Goal: Task Accomplishment & Management: Manage account settings

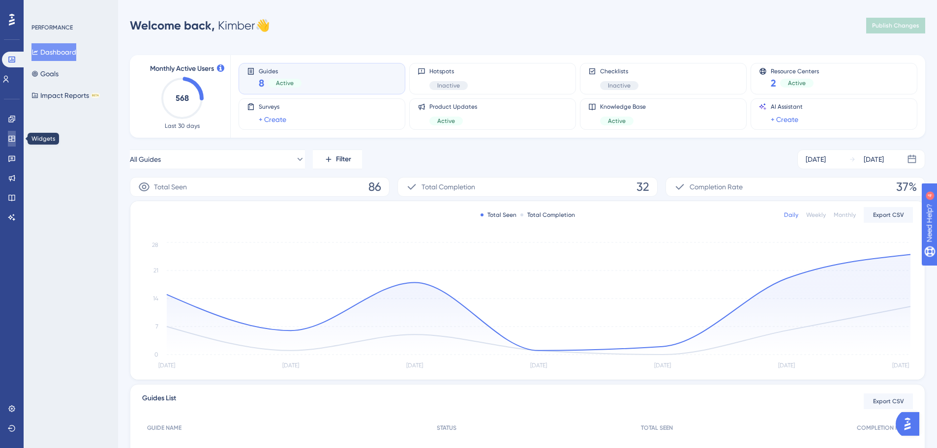
click at [10, 141] on icon at bounding box center [12, 139] width 8 height 8
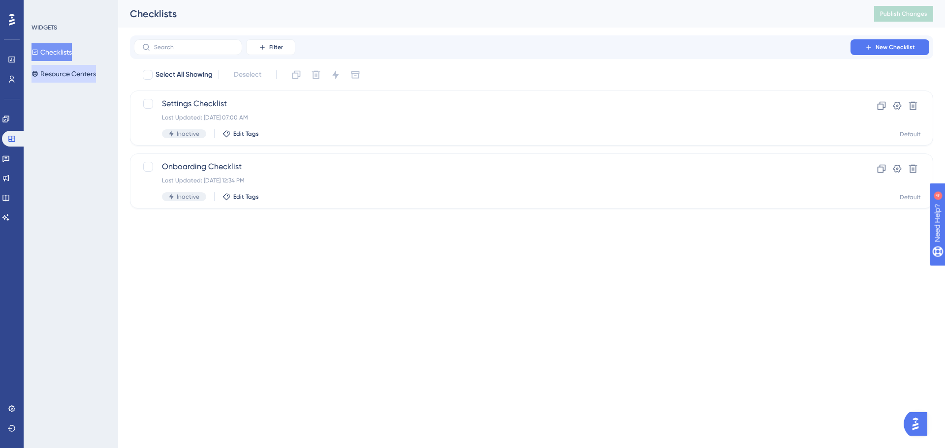
click at [75, 76] on button "Resource Centers" at bounding box center [63, 74] width 64 height 18
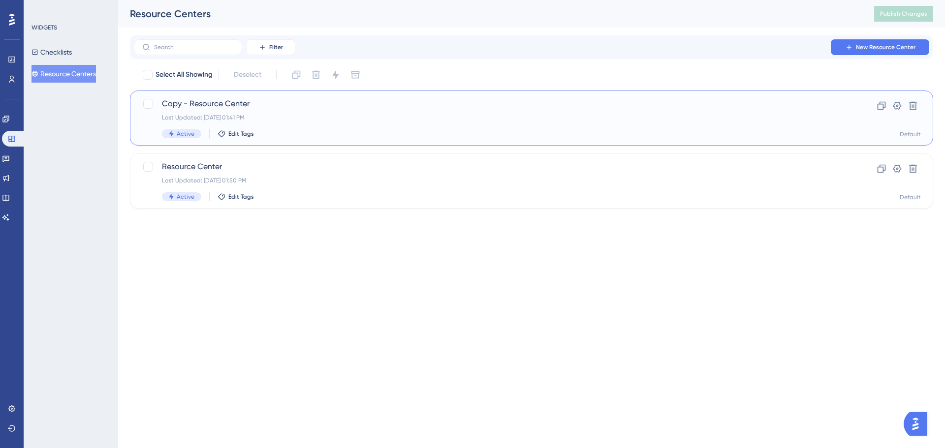
click at [229, 118] on div "Last Updated: Aug 26 2025, 01:41 PM" at bounding box center [492, 118] width 660 height 8
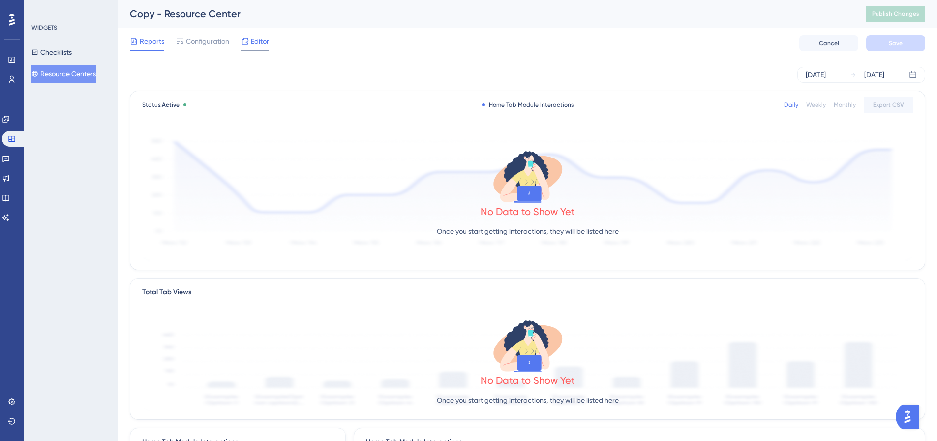
click at [247, 49] on div "Editor" at bounding box center [255, 43] width 28 height 16
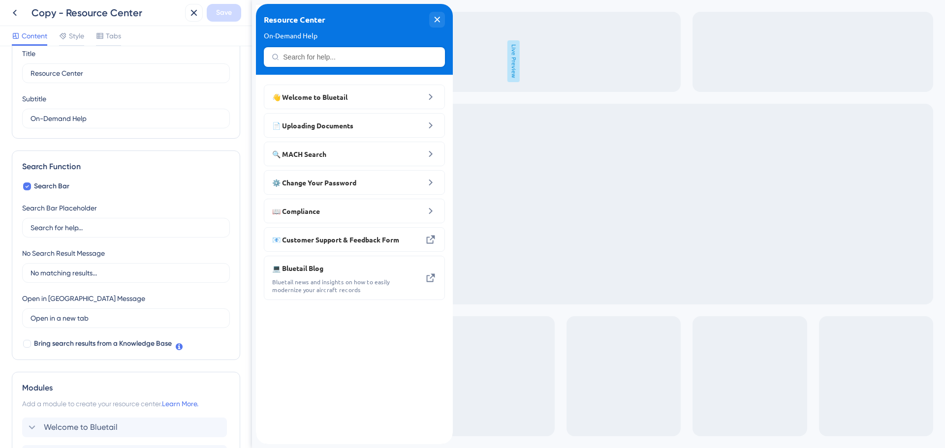
scroll to position [38, 0]
click at [111, 39] on span "Tabs" at bounding box center [113, 36] width 15 height 12
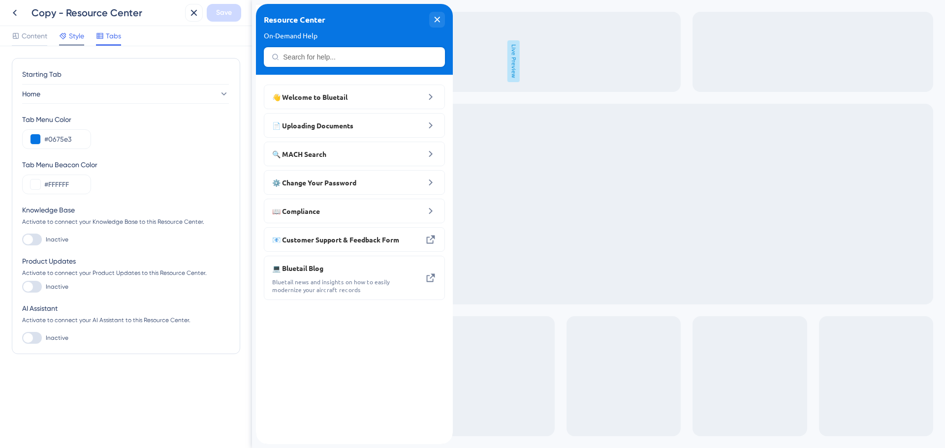
click at [76, 32] on span "Style" at bounding box center [76, 36] width 15 height 12
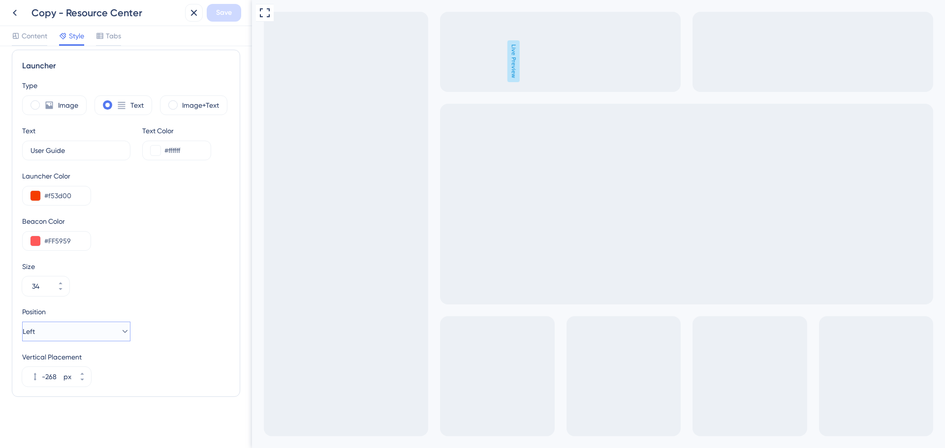
click at [65, 332] on button "Left" at bounding box center [76, 332] width 108 height 20
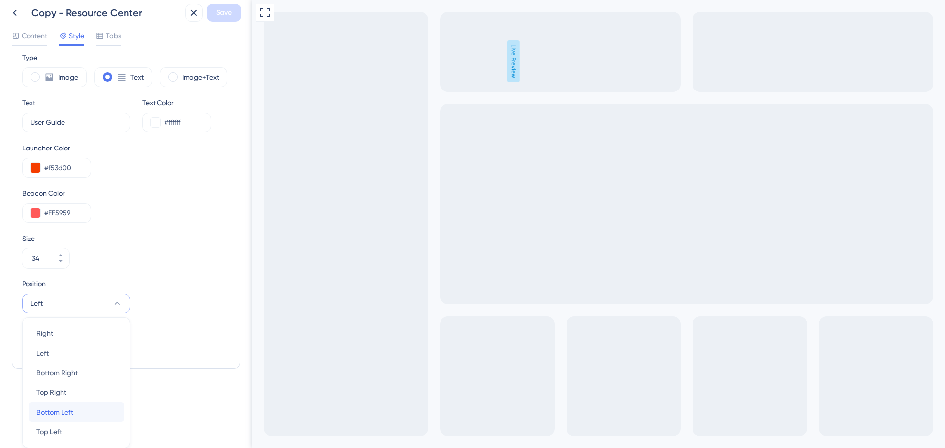
click at [62, 413] on span "Bottom Left" at bounding box center [54, 412] width 37 height 12
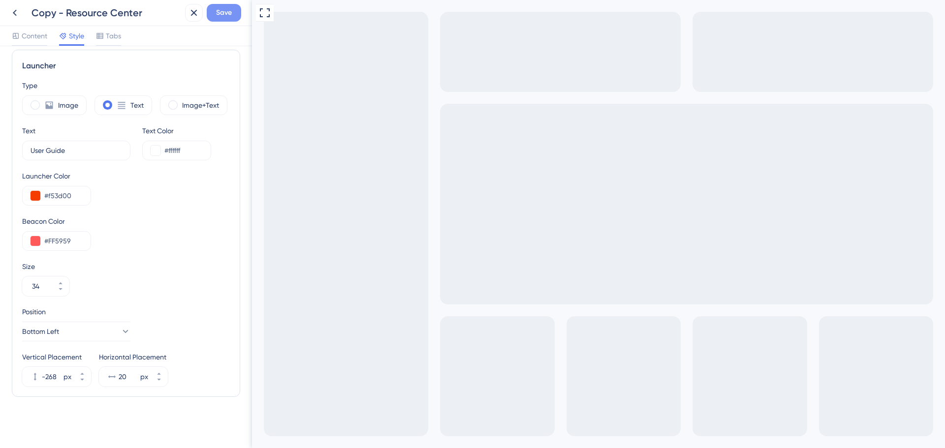
click at [215, 9] on button "Save" at bounding box center [224, 13] width 34 height 18
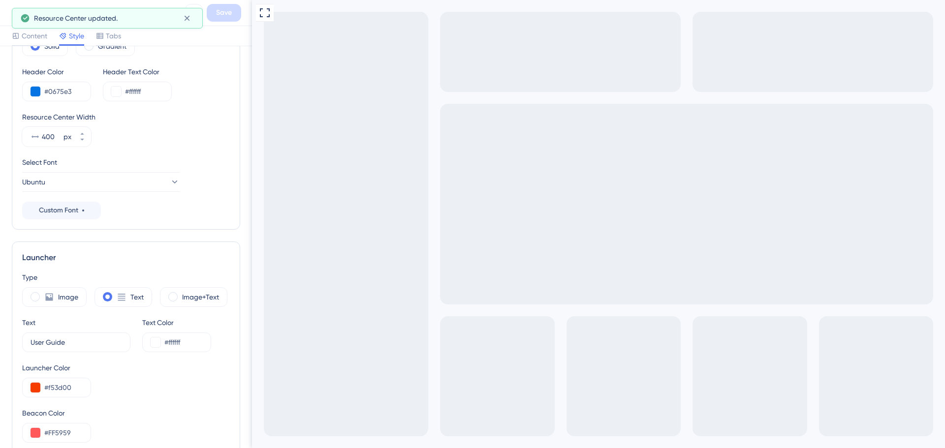
scroll to position [0, 0]
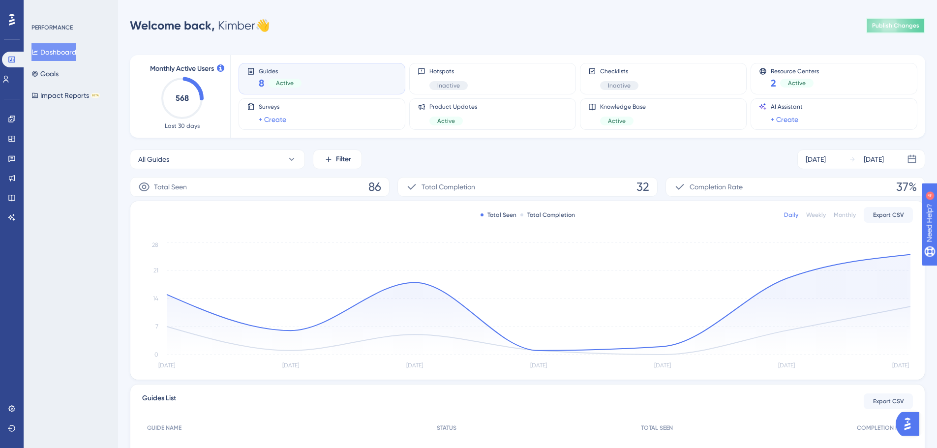
drag, startPoint x: 891, startPoint y: 27, endPoint x: 886, endPoint y: 20, distance: 8.8
click at [886, 20] on button "Publish Changes" at bounding box center [896, 26] width 59 height 16
click at [14, 118] on icon at bounding box center [12, 119] width 8 height 8
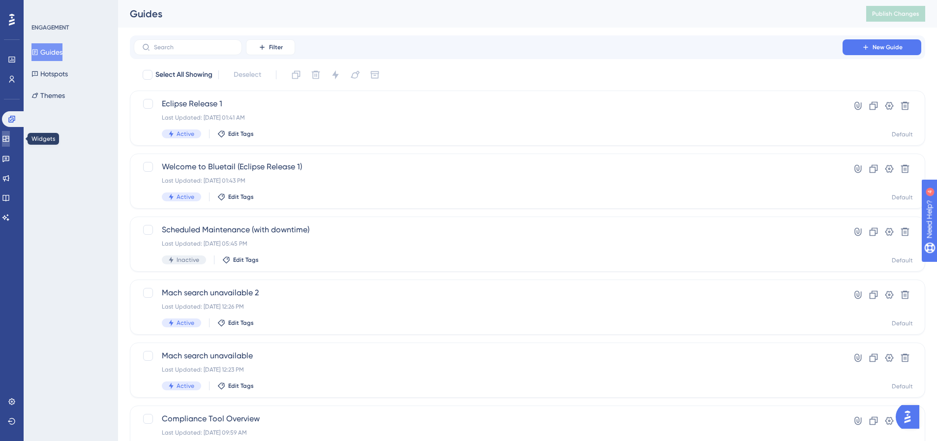
click at [10, 137] on link at bounding box center [6, 139] width 8 height 16
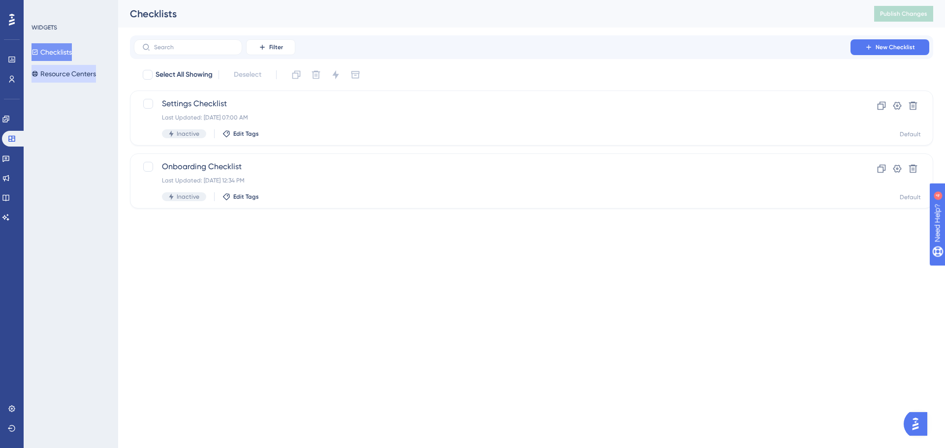
click at [57, 77] on button "Resource Centers" at bounding box center [63, 74] width 64 height 18
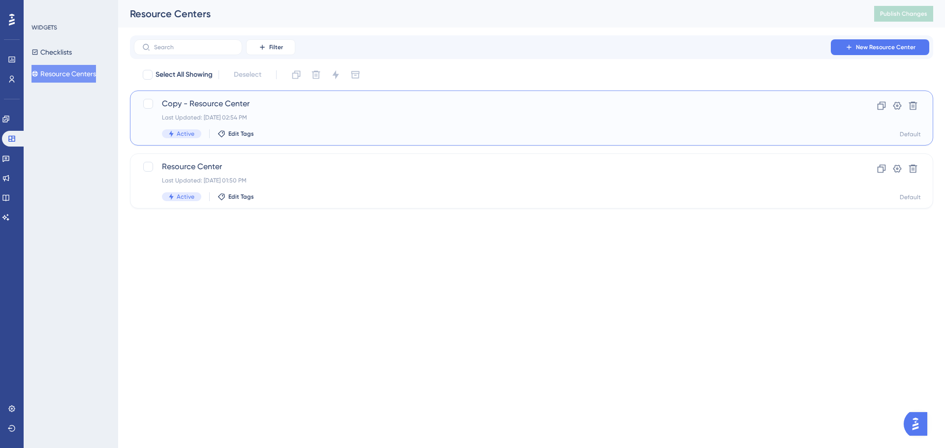
click at [215, 110] on div "Copy - Resource Center Last Updated: [DATE] 02:54 PM Active Edit Tags" at bounding box center [492, 118] width 660 height 40
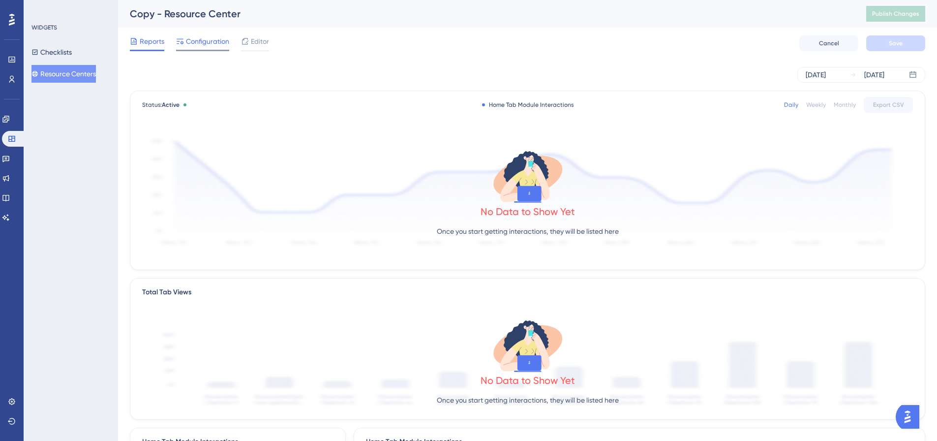
click at [208, 40] on span "Configuration" at bounding box center [207, 41] width 43 height 12
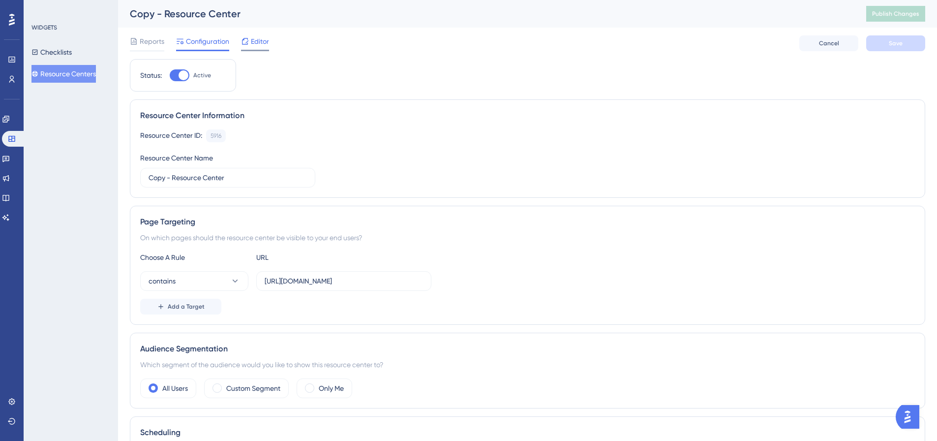
click at [263, 40] on span "Editor" at bounding box center [260, 41] width 18 height 12
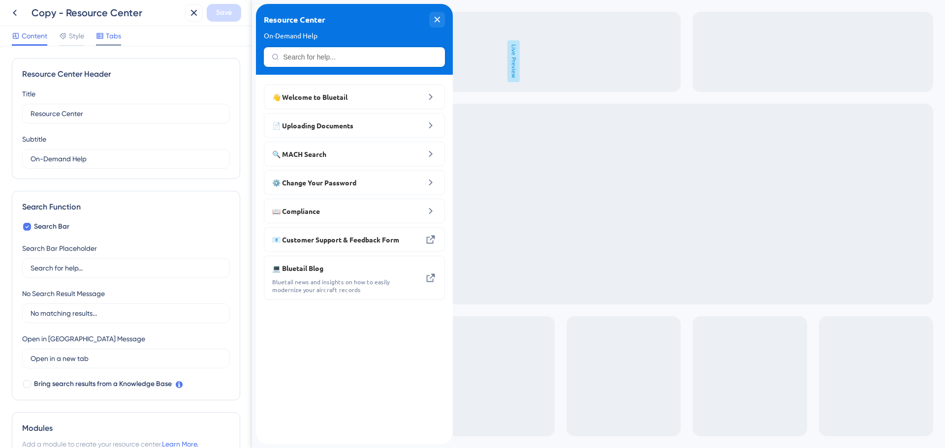
click at [108, 32] on span "Tabs" at bounding box center [113, 36] width 15 height 12
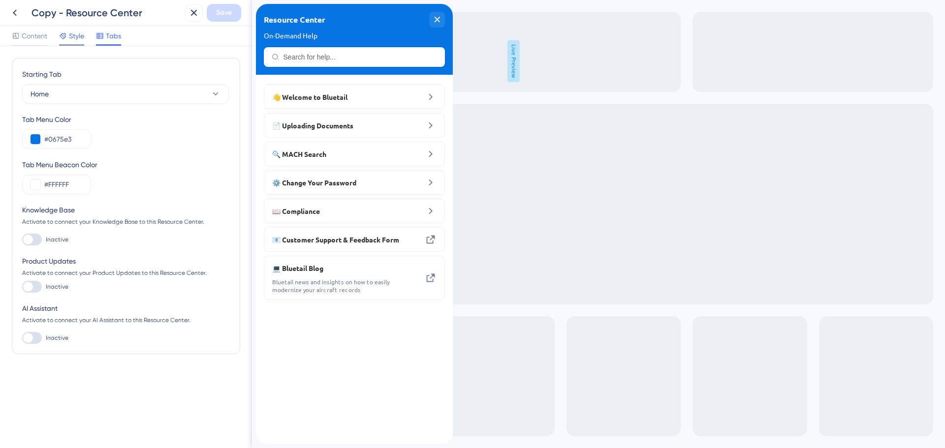
click at [71, 42] on div "Style" at bounding box center [71, 38] width 25 height 16
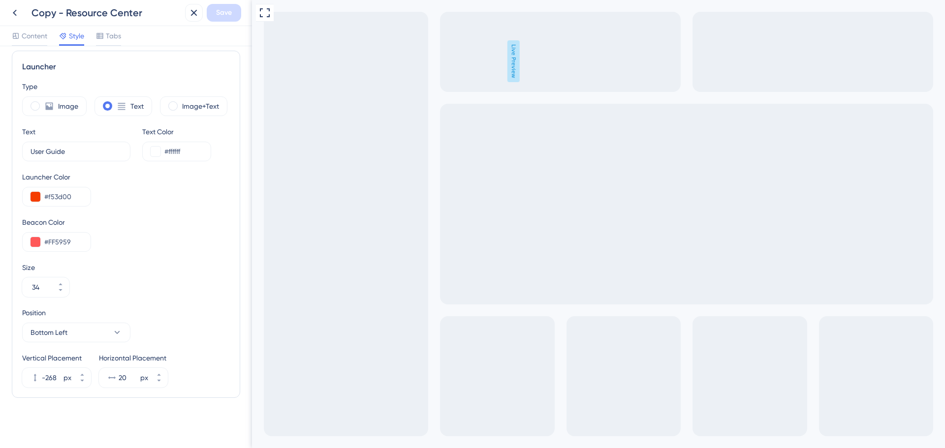
scroll to position [259, 0]
click at [155, 372] on button "29 px" at bounding box center [159, 372] width 18 height 10
click at [158, 379] on icon at bounding box center [158, 380] width 3 height 2
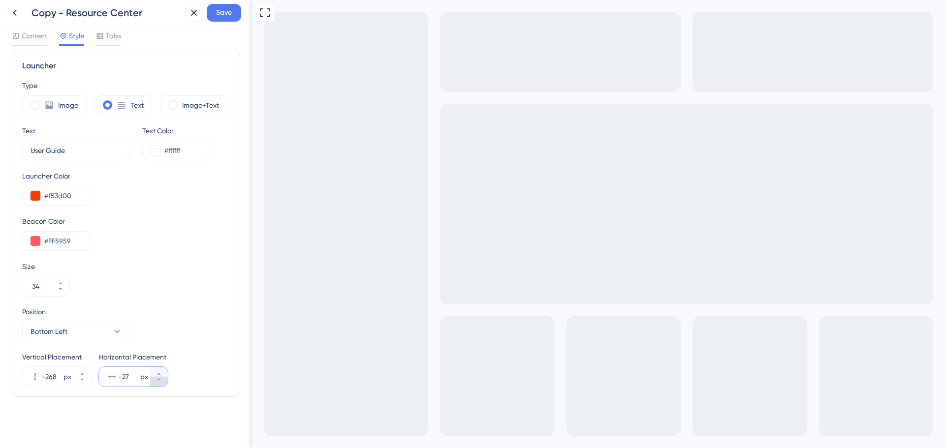
type input "-28"
click at [260, 19] on button at bounding box center [265, 13] width 18 height 18
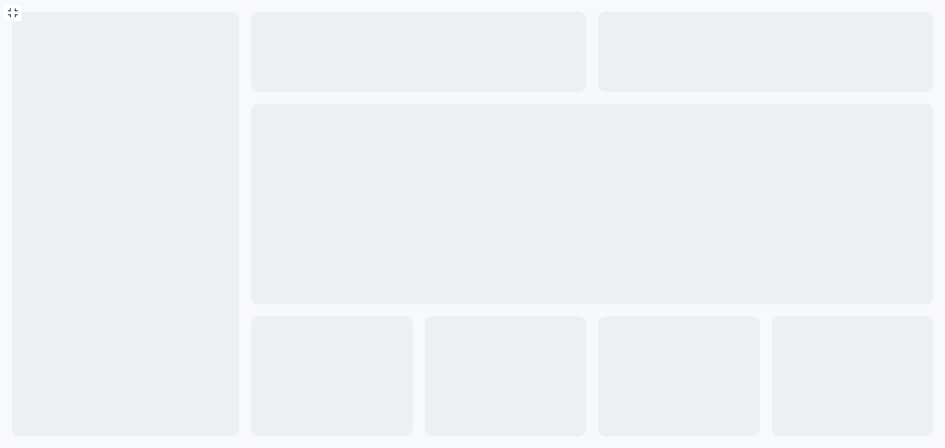
scroll to position [0, 0]
click at [12, 11] on icon at bounding box center [13, 13] width 12 height 12
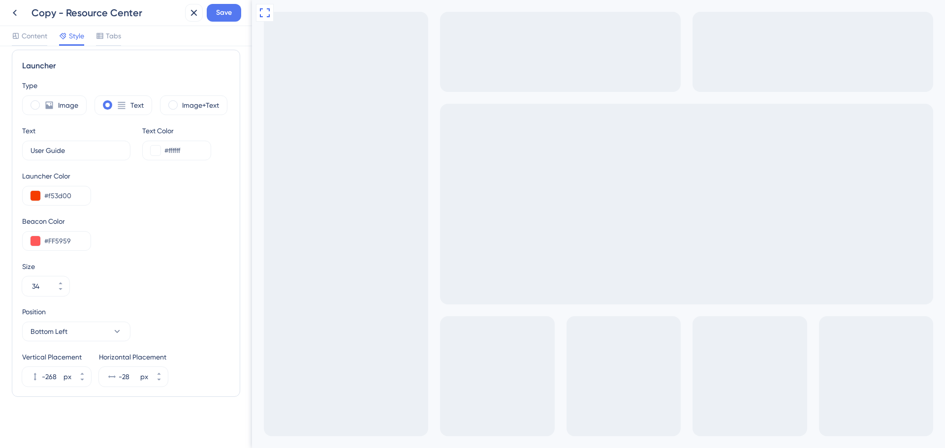
scroll to position [210, 0]
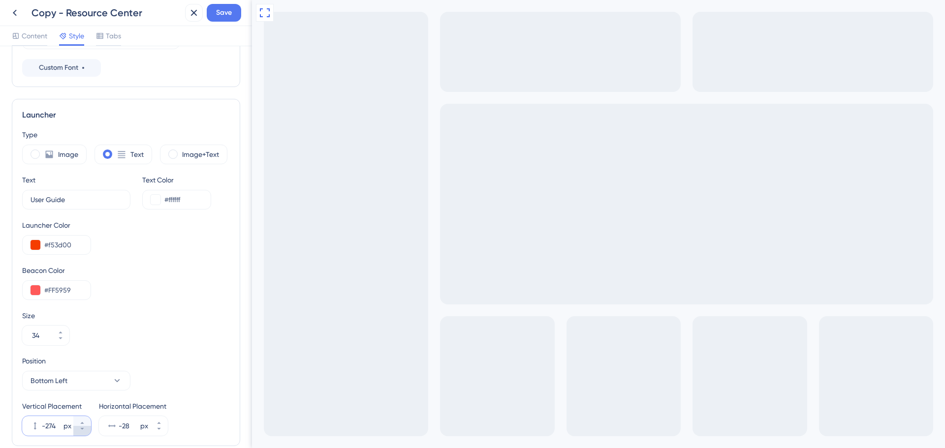
click at [82, 429] on icon at bounding box center [81, 429] width 3 height 2
click at [83, 421] on icon at bounding box center [82, 423] width 6 height 6
click at [95, 387] on button "Bottom Left" at bounding box center [76, 381] width 108 height 20
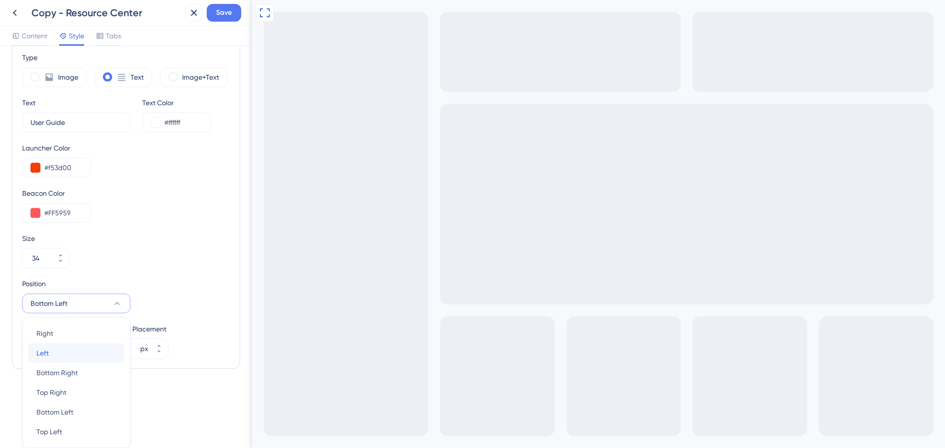
click at [54, 344] on div "Left Left" at bounding box center [76, 353] width 80 height 20
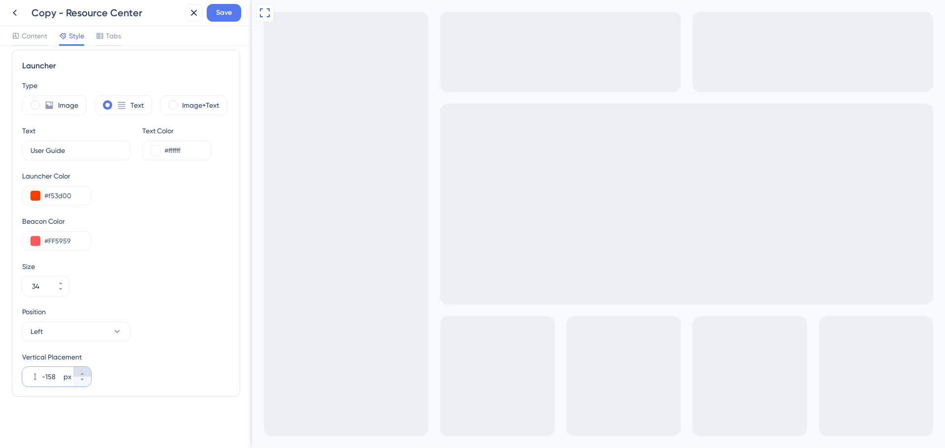
click at [86, 371] on button "-158 px" at bounding box center [82, 372] width 18 height 10
click at [85, 380] on icon at bounding box center [82, 380] width 6 height 6
drag, startPoint x: 62, startPoint y: 374, endPoint x: 40, endPoint y: 382, distance: 23.2
click at [40, 382] on div "-174 px" at bounding box center [47, 377] width 51 height 20
click at [46, 375] on input "0268" at bounding box center [52, 377] width 20 height 12
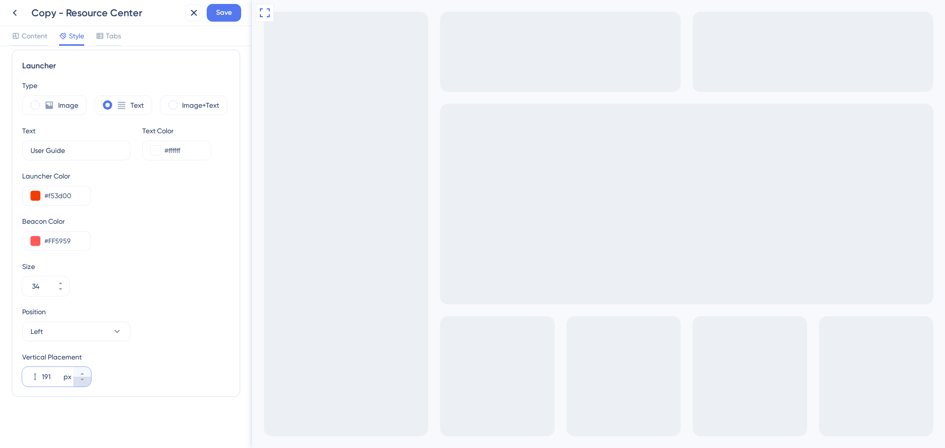
click at [83, 380] on icon at bounding box center [82, 380] width 6 height 6
type input "189"
click at [192, 6] on button at bounding box center [194, 13] width 18 height 18
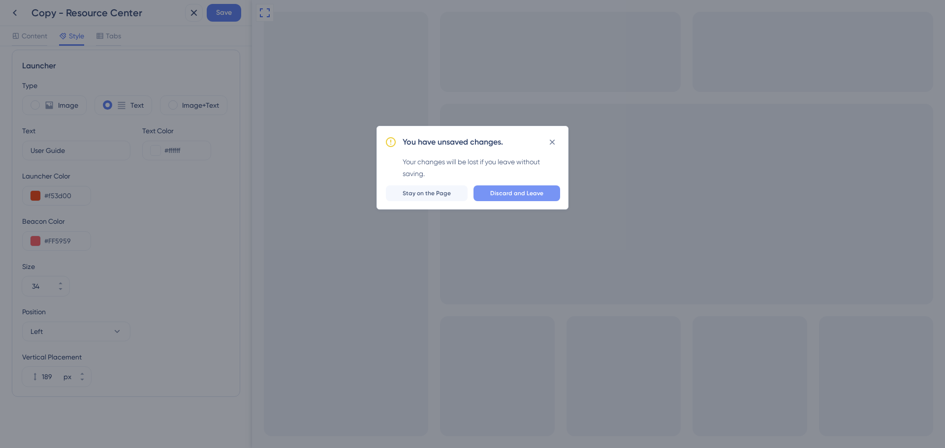
click at [518, 193] on span "Discard and Leave" at bounding box center [516, 193] width 53 height 8
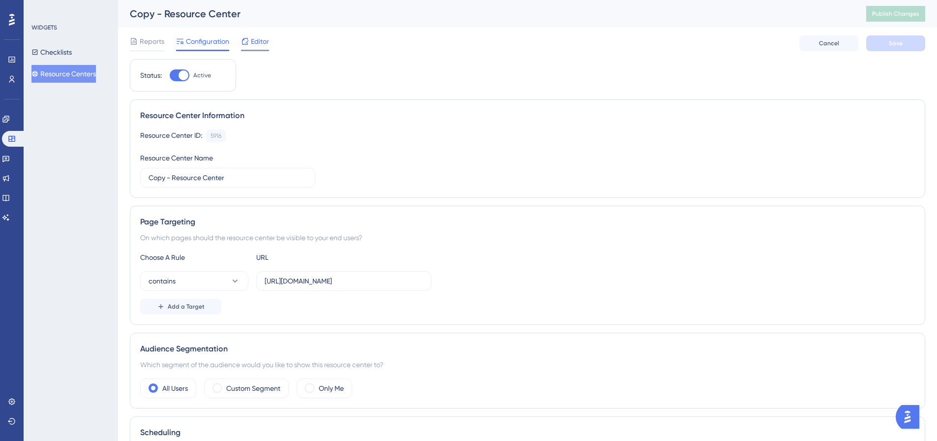
click at [258, 38] on span "Editor" at bounding box center [260, 41] width 18 height 12
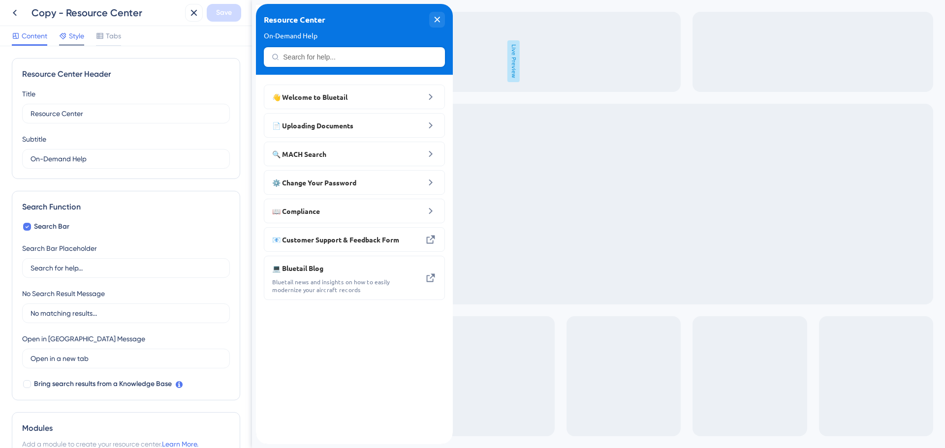
click at [72, 34] on span "Style" at bounding box center [76, 36] width 15 height 12
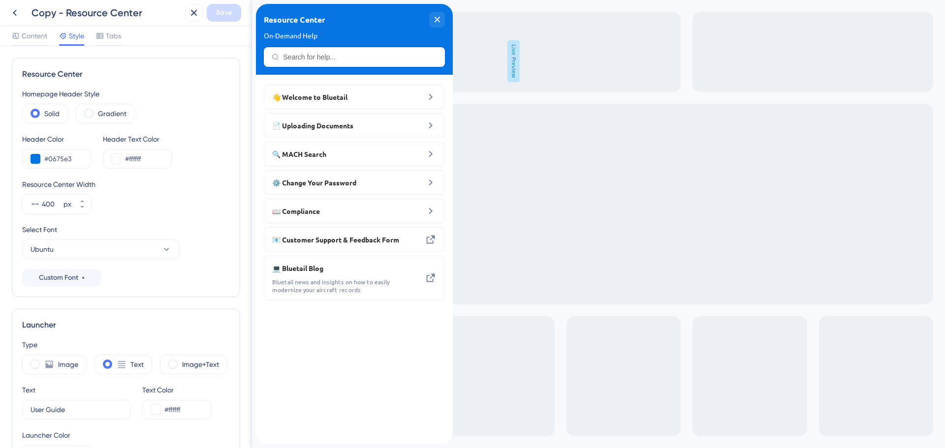
click at [122, 38] on div "Content Style Tabs" at bounding box center [126, 36] width 252 height 20
click at [117, 40] on span "Tabs" at bounding box center [113, 36] width 15 height 12
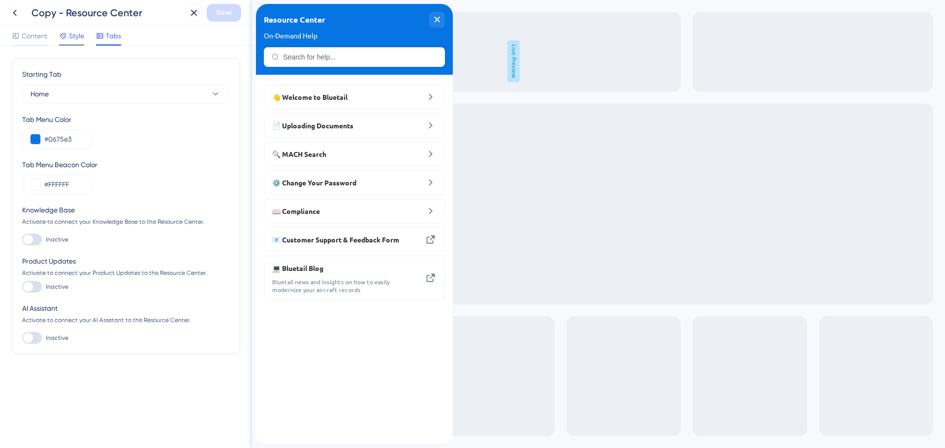
click at [81, 33] on span "Style" at bounding box center [76, 36] width 15 height 12
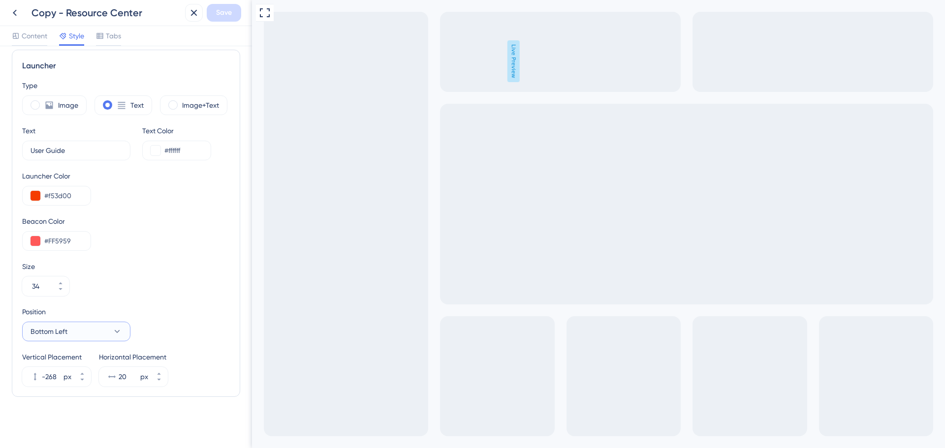
click at [65, 322] on button "Bottom Left" at bounding box center [76, 332] width 108 height 20
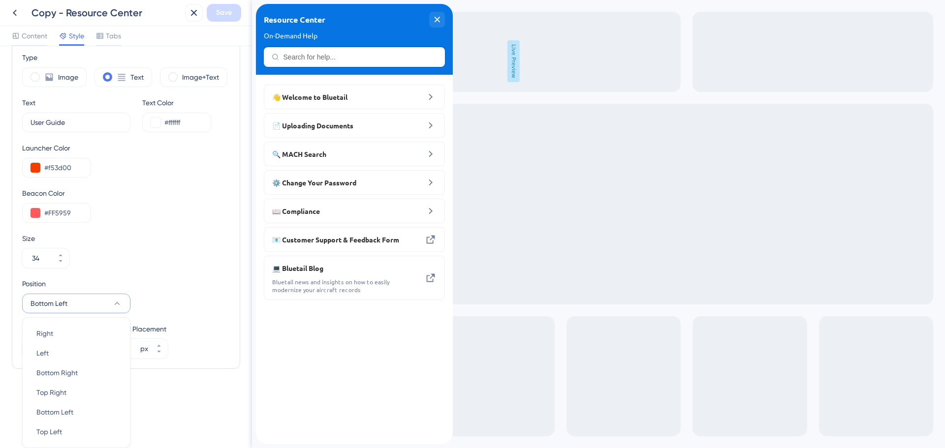
click at [431, 9] on div "Resource Center On-Demand Help" at bounding box center [354, 39] width 197 height 71
click at [435, 13] on div "close resource center" at bounding box center [437, 20] width 16 height 16
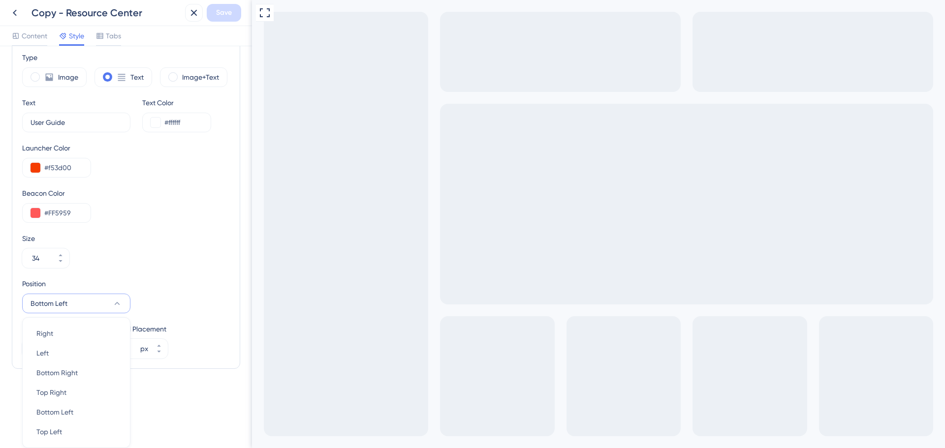
click at [202, 289] on div "Position Bottom Left Right Right Left Left Bottom Right Bottom Right Top Right …" at bounding box center [126, 295] width 208 height 35
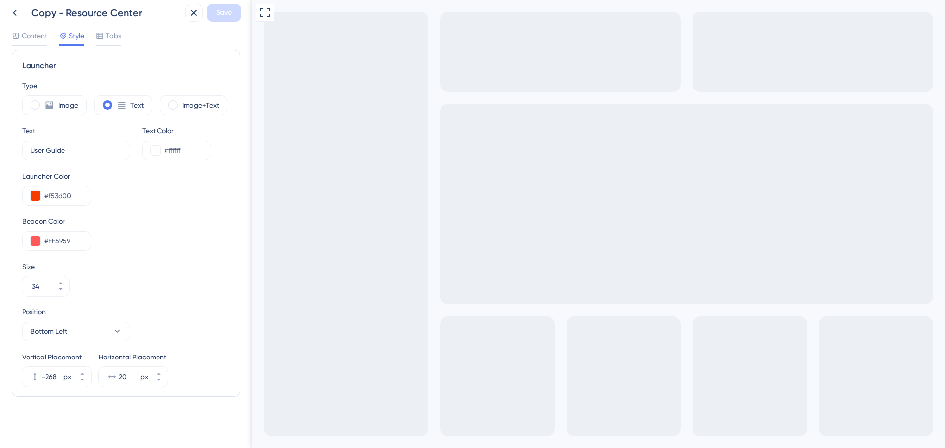
scroll to position [259, 0]
click at [121, 335] on icon at bounding box center [117, 332] width 10 height 10
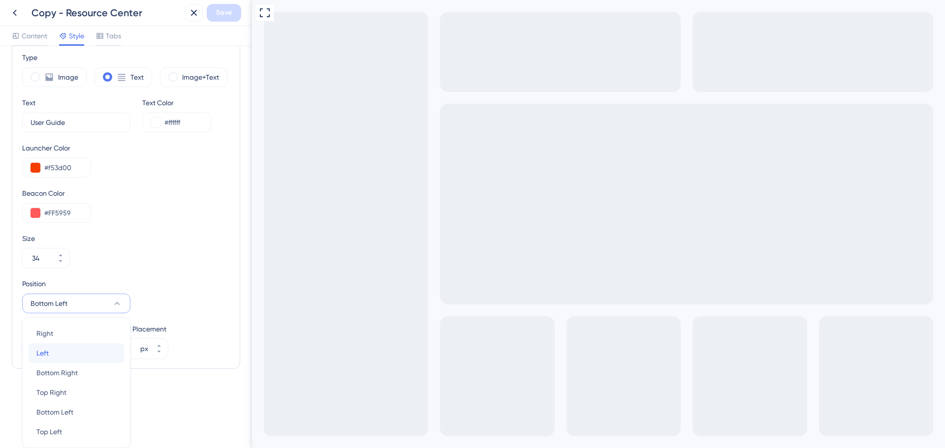
click at [51, 359] on div "Left Left" at bounding box center [76, 353] width 80 height 20
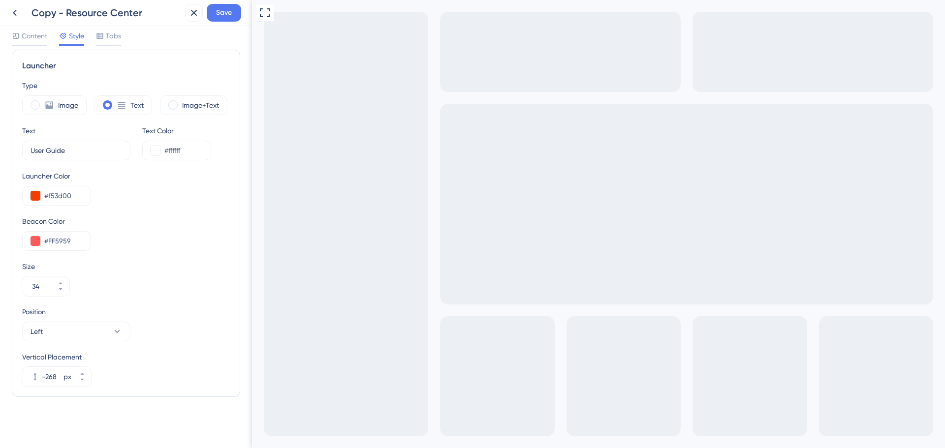
scroll to position [259, 0]
click at [224, 19] on button "Save" at bounding box center [224, 13] width 34 height 18
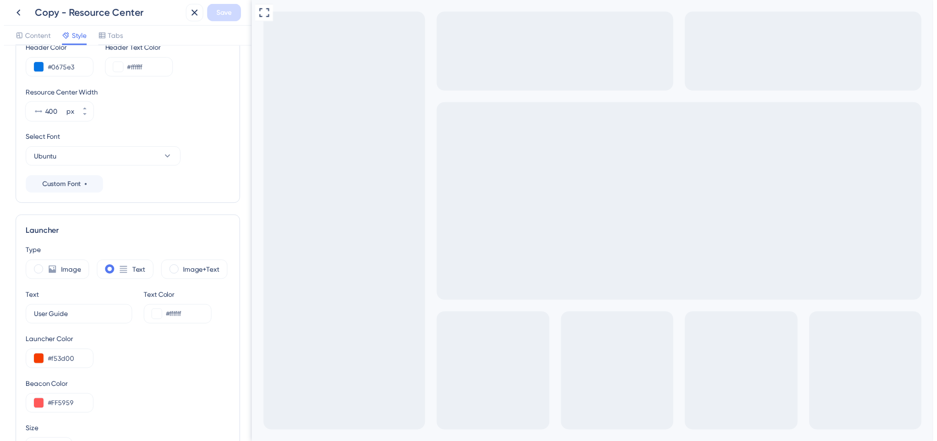
scroll to position [62, 0]
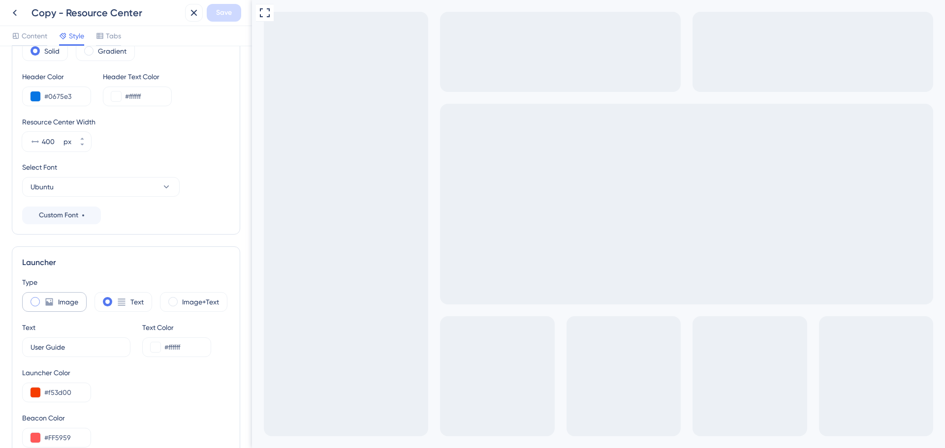
click at [47, 298] on icon at bounding box center [49, 302] width 10 height 10
click at [115, 305] on div "Text" at bounding box center [123, 302] width 58 height 20
type input "34"
click at [174, 304] on span at bounding box center [172, 301] width 9 height 9
click at [181, 299] on input "radio" at bounding box center [181, 299] width 0 height 0
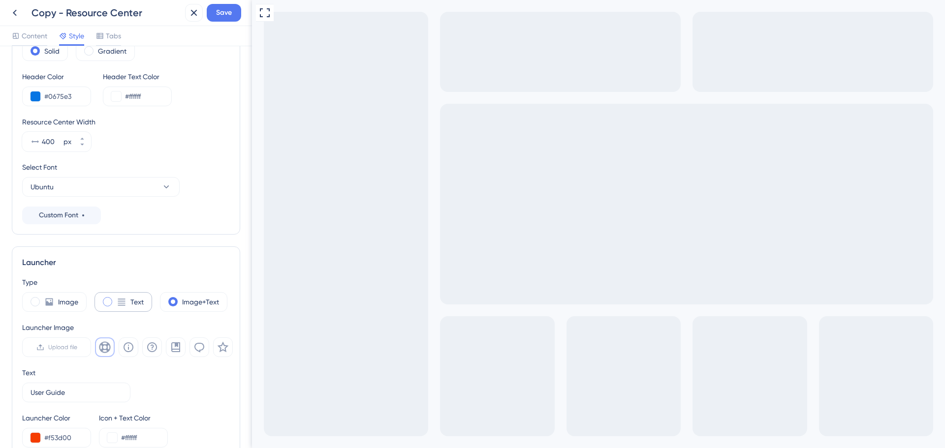
click at [124, 299] on icon at bounding box center [122, 302] width 10 height 10
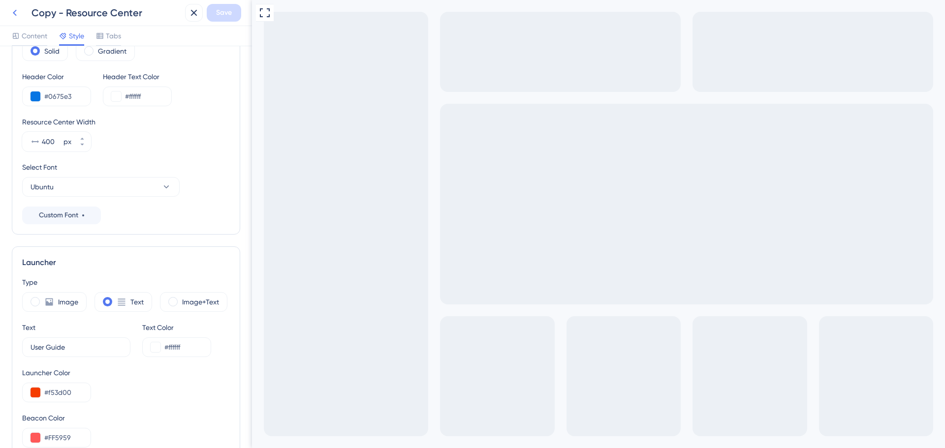
click at [7, 14] on button at bounding box center [15, 13] width 18 height 18
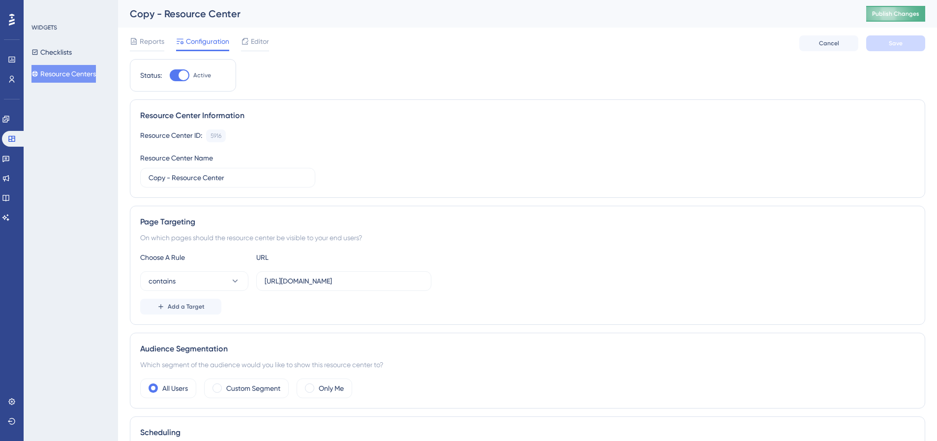
click at [882, 12] on span "Publish Changes" at bounding box center [895, 14] width 47 height 8
